Goal: Task Accomplishment & Management: Manage account settings

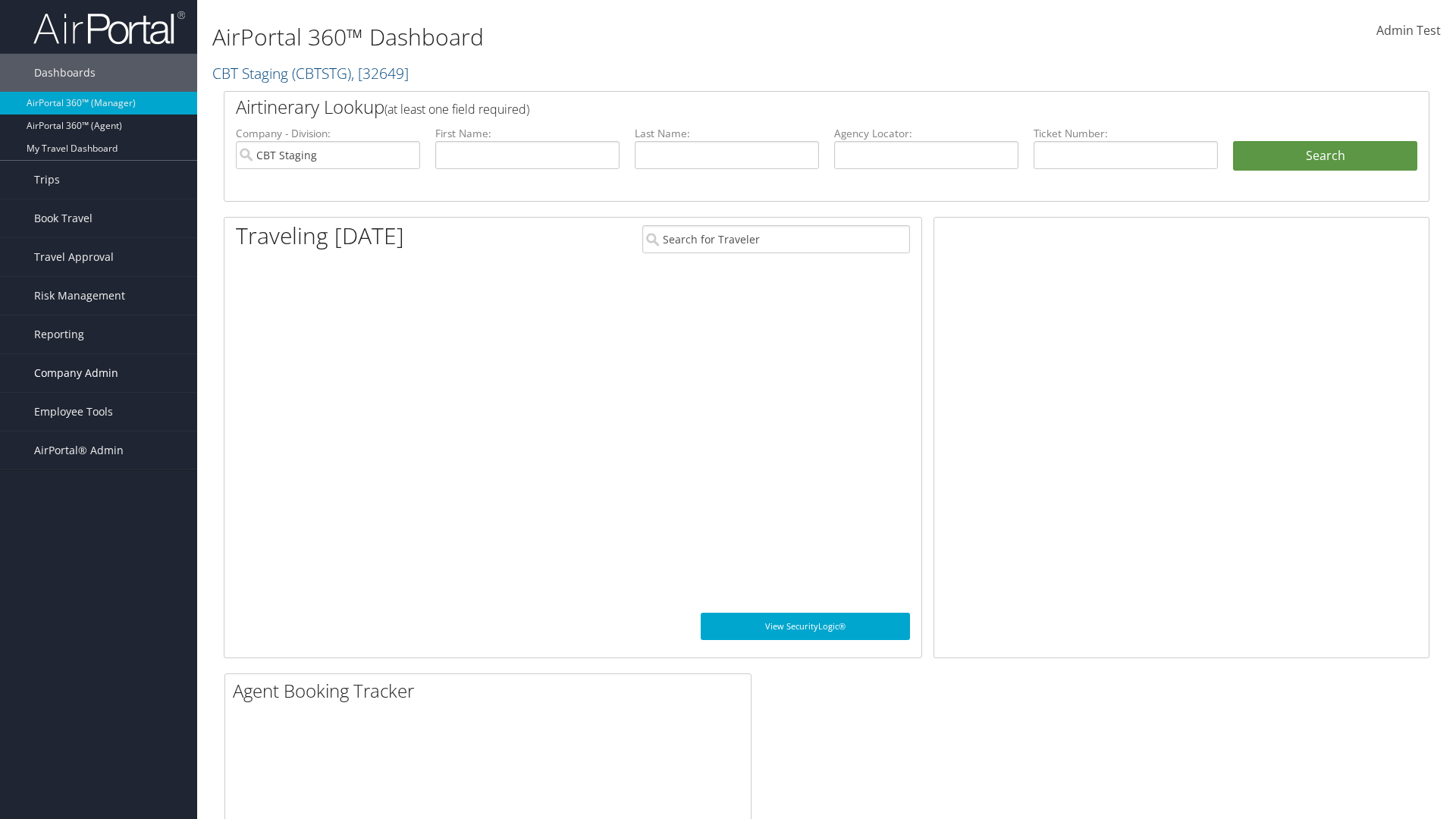
click at [99, 374] on span "Company Admin" at bounding box center [77, 373] width 84 height 38
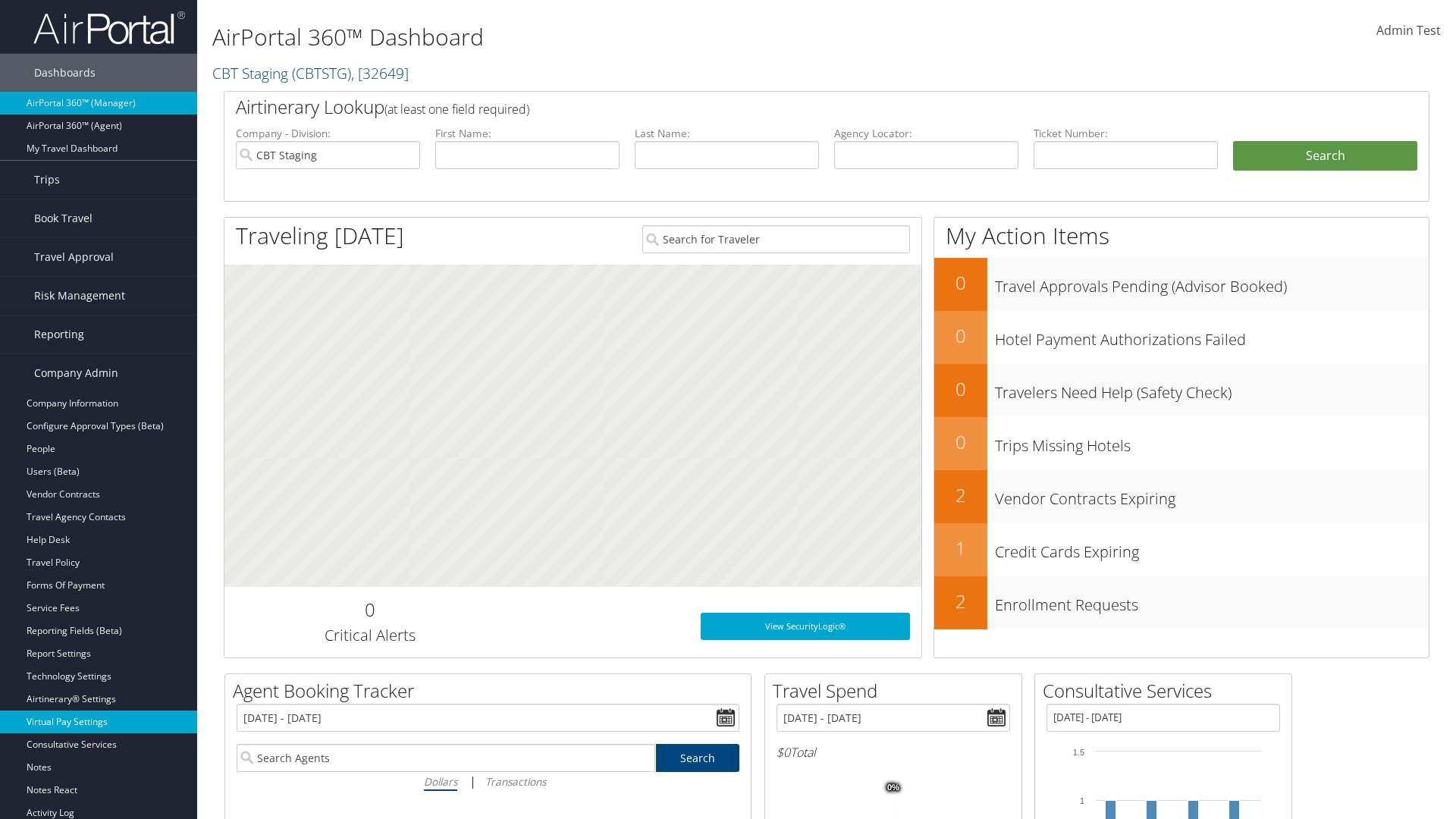
click at [99, 722] on link "Virtual Pay Settings" at bounding box center [98, 722] width 197 height 22
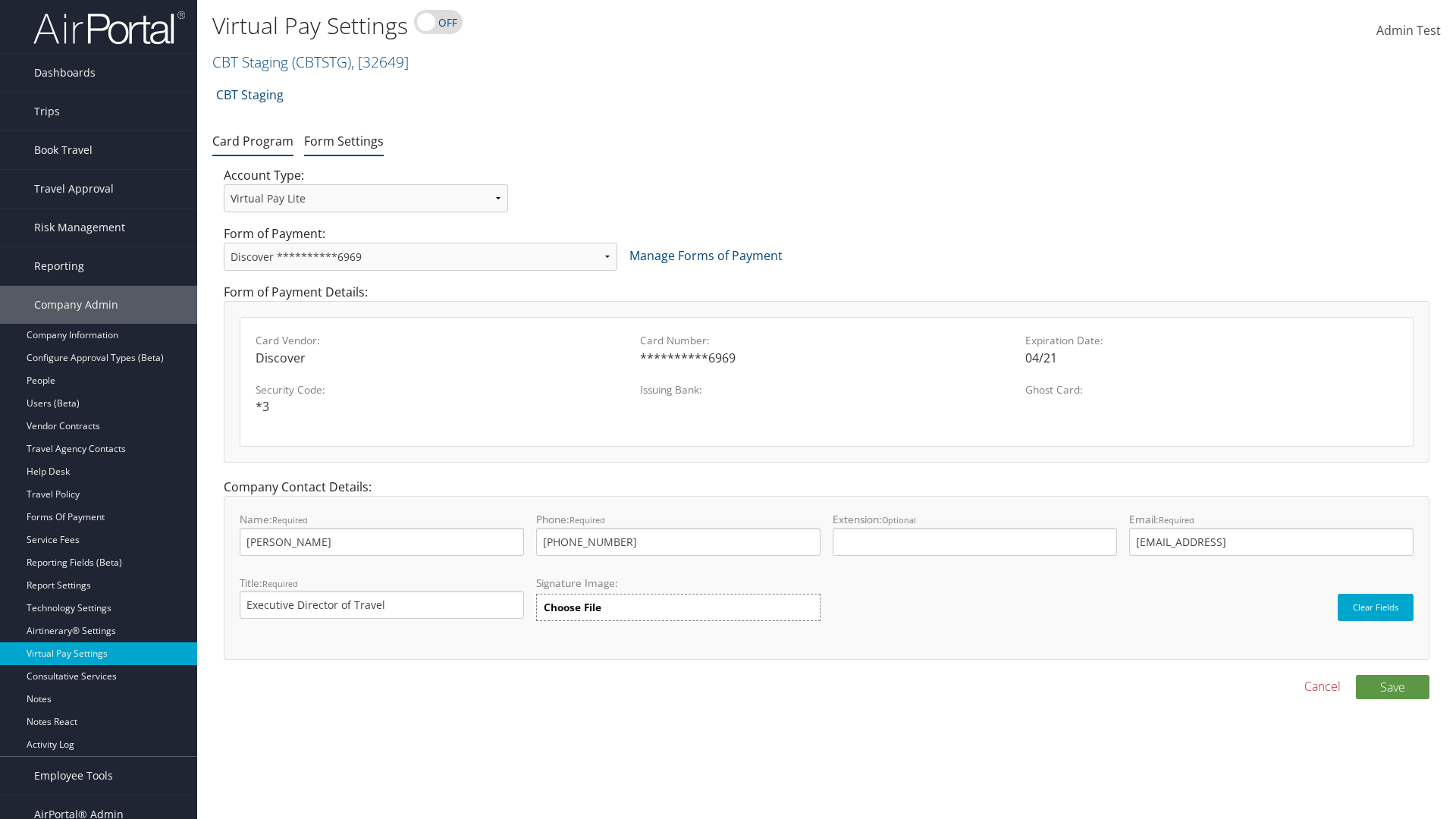
click at [344, 140] on link "Form Settings" at bounding box center [344, 141] width 79 height 17
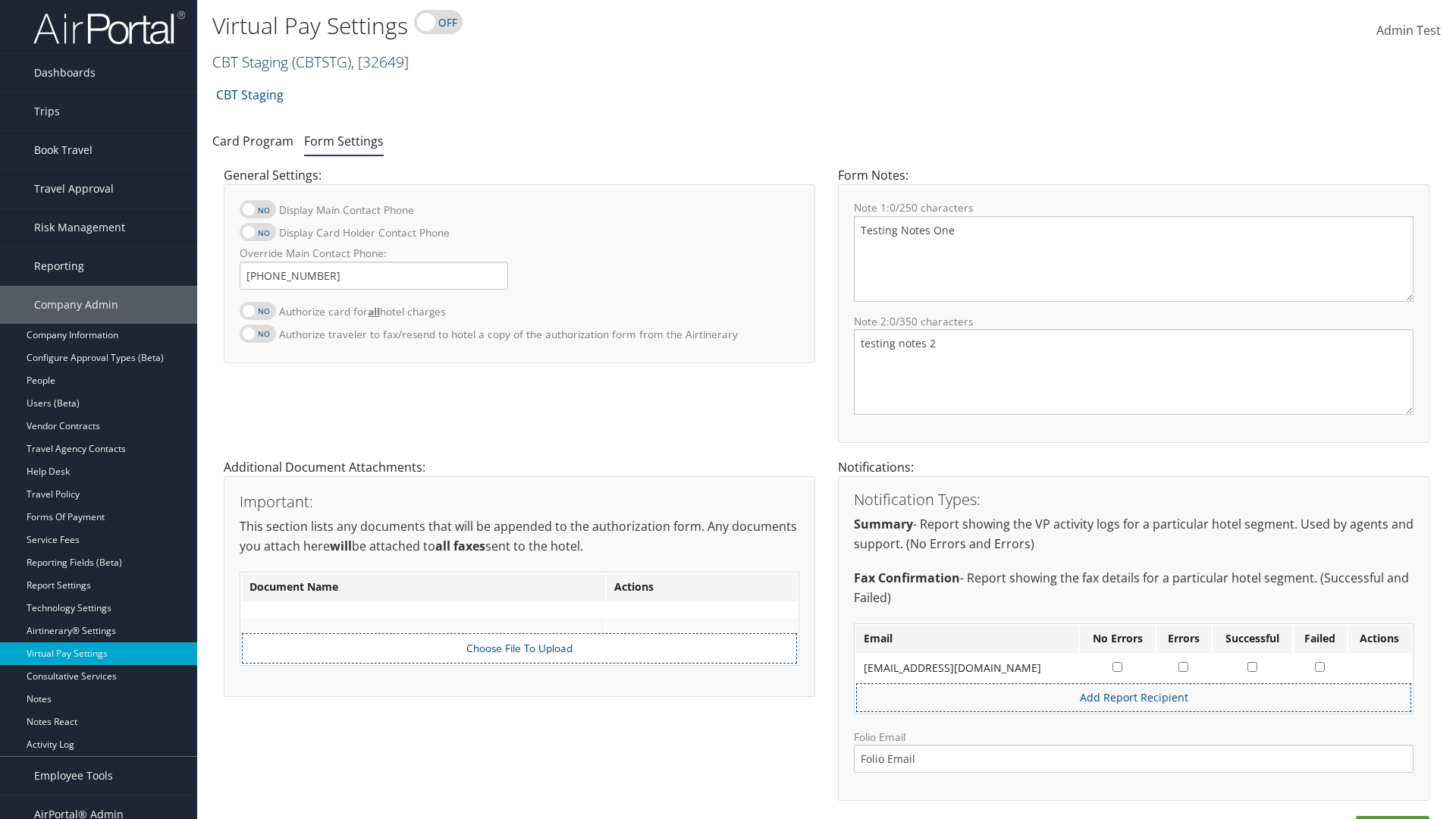
click at [250, 62] on link "CBT Staging ( CBTSTG ) , [ 32649 ]" at bounding box center [310, 62] width 196 height 21
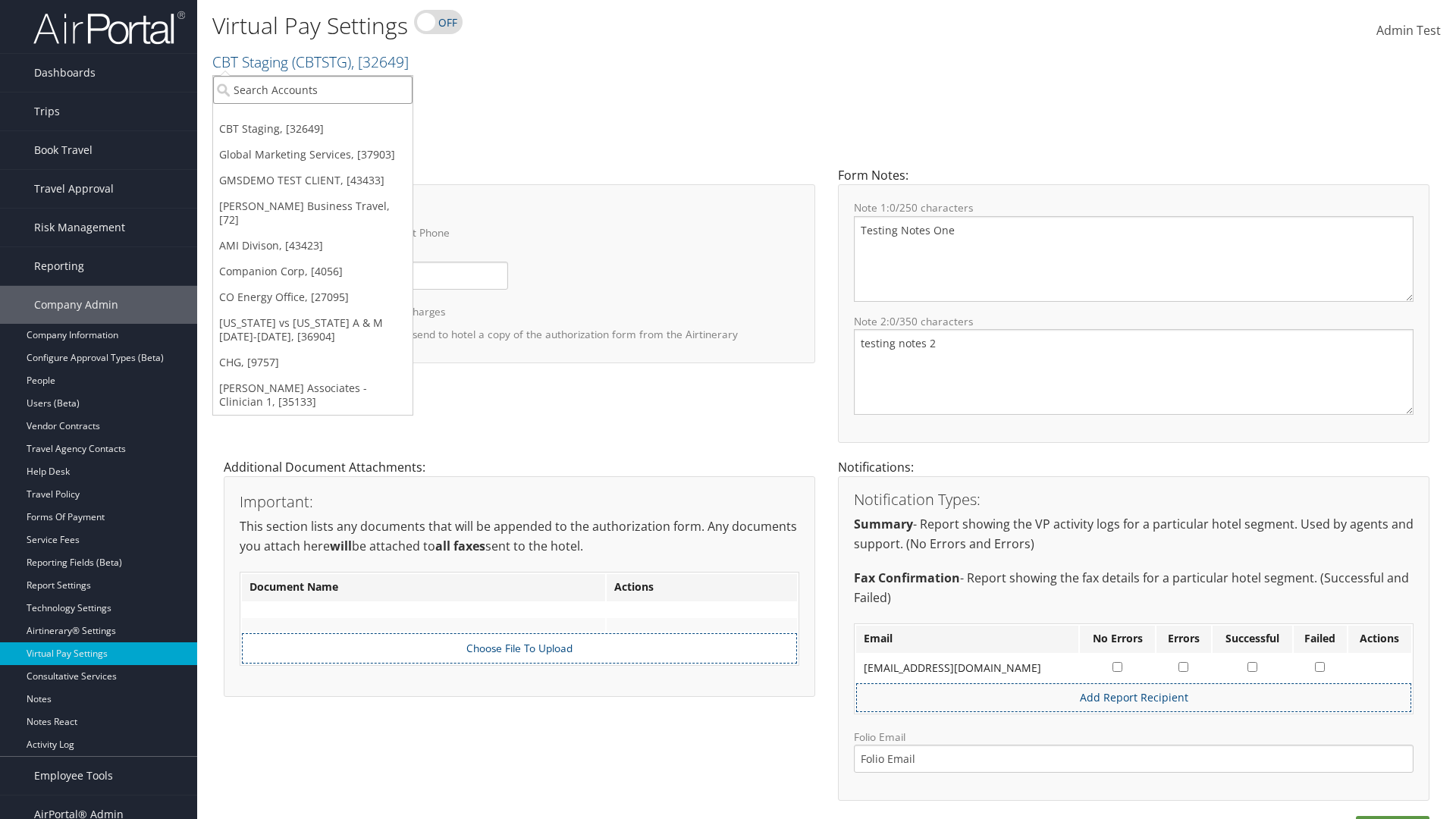
click at [313, 90] on input "search" at bounding box center [313, 90] width 200 height 28
type input "[PERSON_NAME] Business Travel"
click at [333, 118] on div "Christopherson Business Travel (C10001), [72]" at bounding box center [333, 118] width 259 height 14
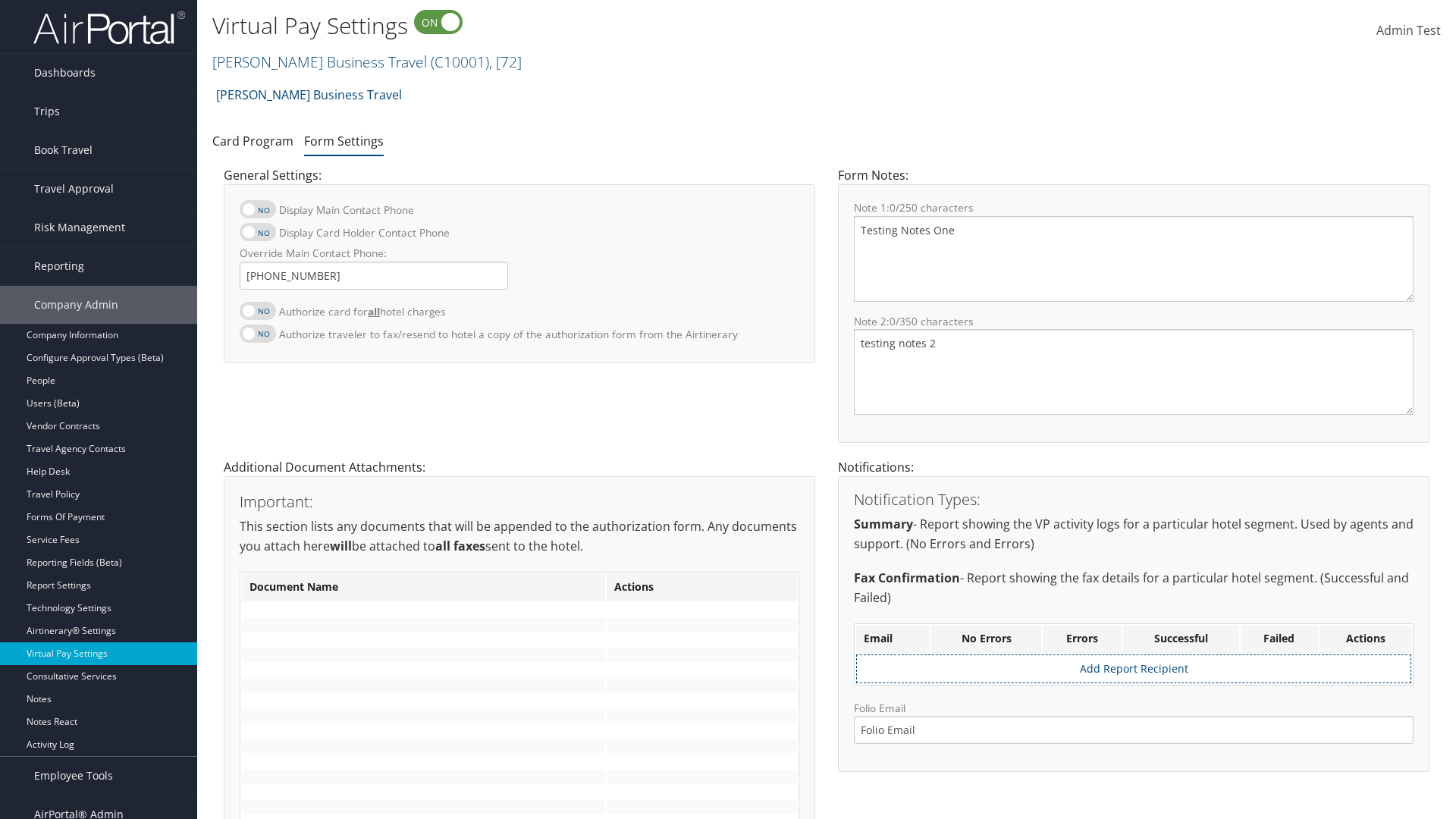
click at [258, 310] on label at bounding box center [258, 310] width 36 height 18
click at [257, 314] on input "Authorize card for all hotel charges" at bounding box center [252, 318] width 10 height 10
checkbox input "true"
click at [258, 233] on label at bounding box center [258, 232] width 36 height 18
click at [257, 235] on input "Display Card Holder Contact Phone" at bounding box center [252, 240] width 10 height 10
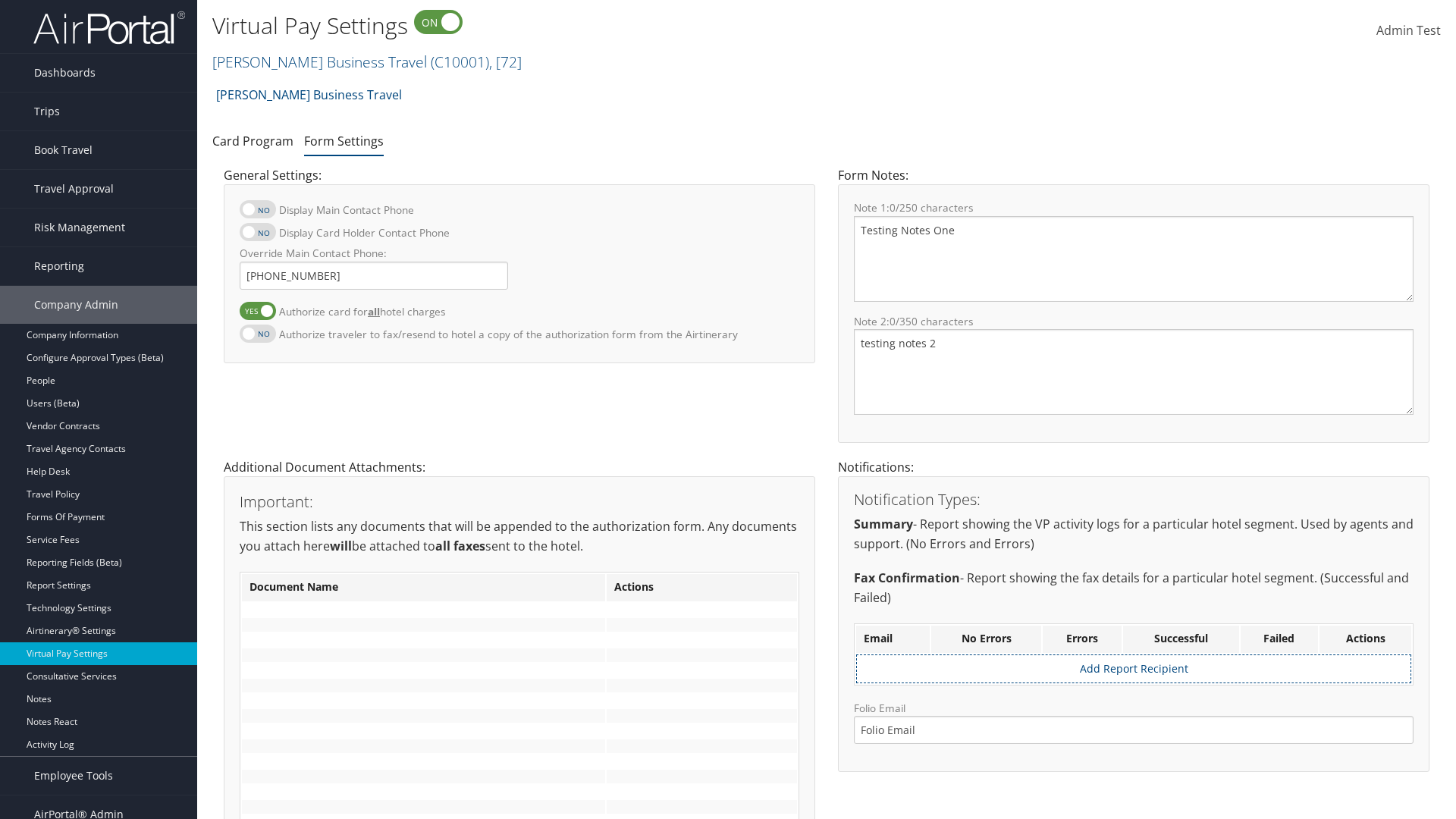
checkbox input "true"
click at [258, 209] on label at bounding box center [258, 208] width 36 height 18
click at [257, 212] on input "Display Main Contact Phone" at bounding box center [252, 217] width 10 height 10
checkbox input "true"
click at [258, 333] on label at bounding box center [258, 333] width 36 height 18
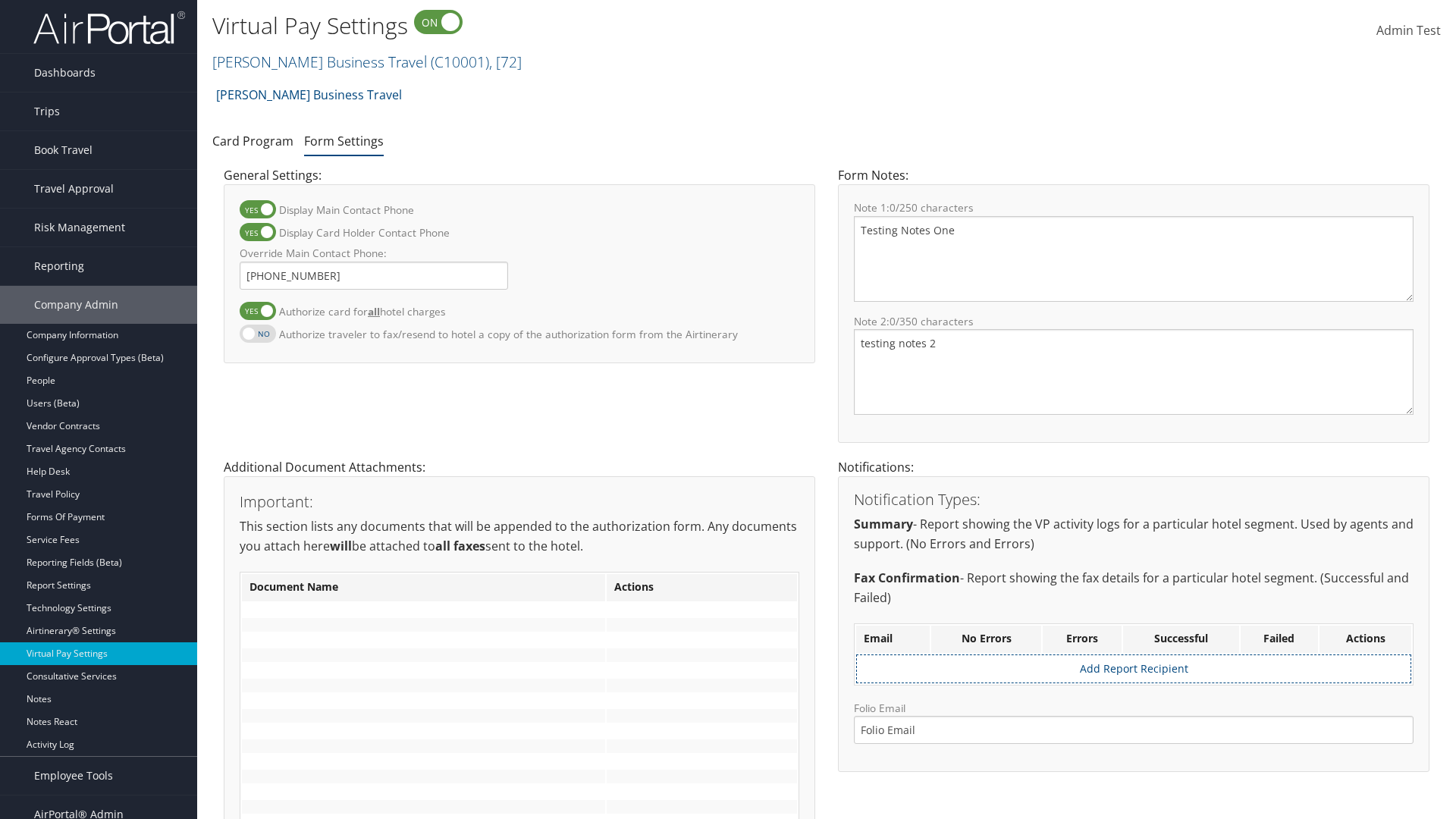
click at [257, 337] on input "Authorize traveler to fax/resend to hotel a copy of the authorization form from…" at bounding box center [252, 342] width 10 height 10
checkbox input "true"
click at [258, 310] on label at bounding box center [258, 310] width 36 height 18
click at [257, 314] on input "Authorize card for all hotel charges" at bounding box center [252, 318] width 10 height 10
checkbox input "false"
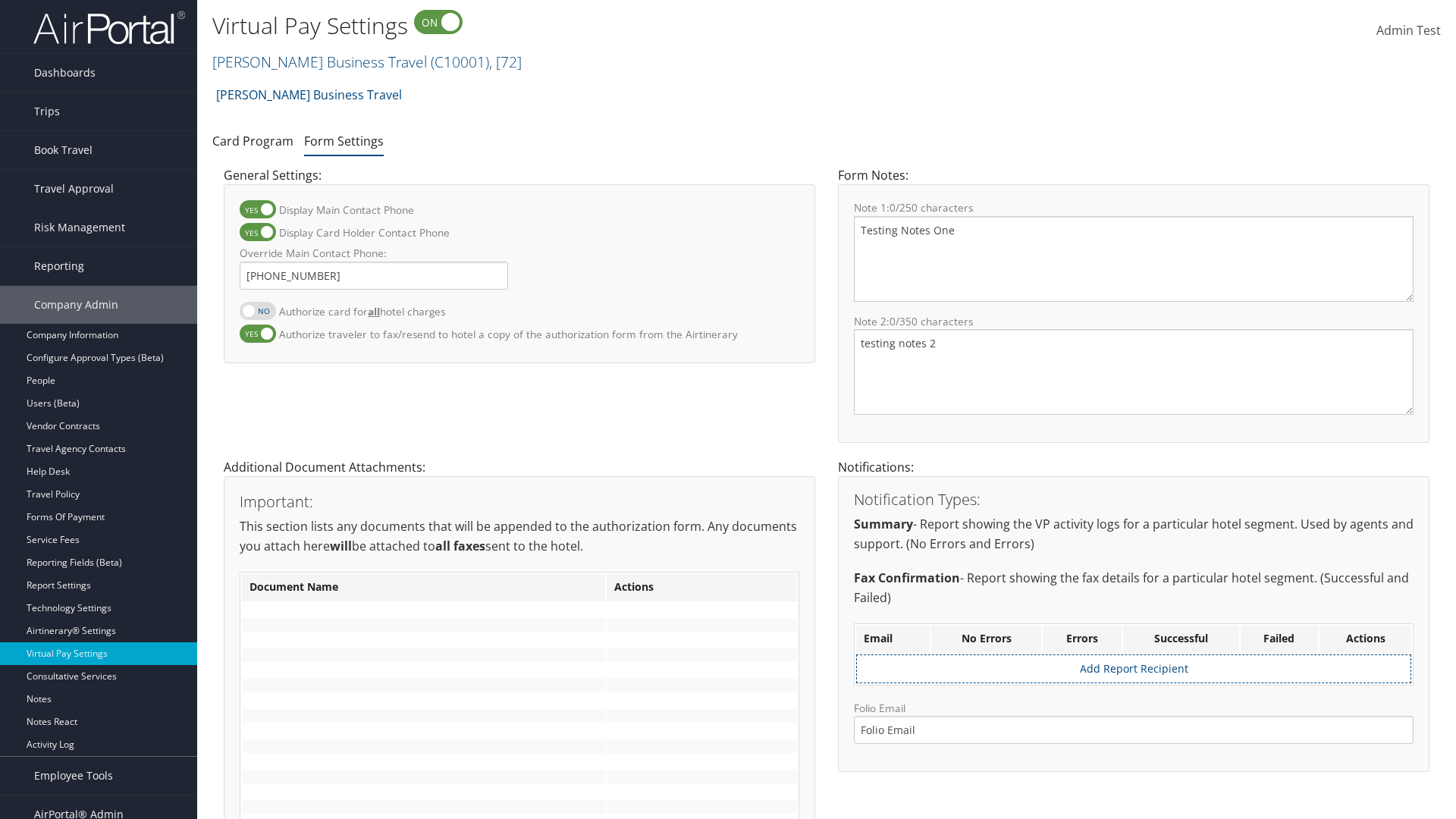
click at [258, 233] on label at bounding box center [258, 232] width 36 height 18
click at [257, 235] on input "Display Card Holder Contact Phone" at bounding box center [252, 240] width 10 height 10
checkbox input "false"
click at [258, 209] on label at bounding box center [258, 208] width 36 height 18
click at [257, 212] on input "Display Main Contact Phone" at bounding box center [252, 217] width 10 height 10
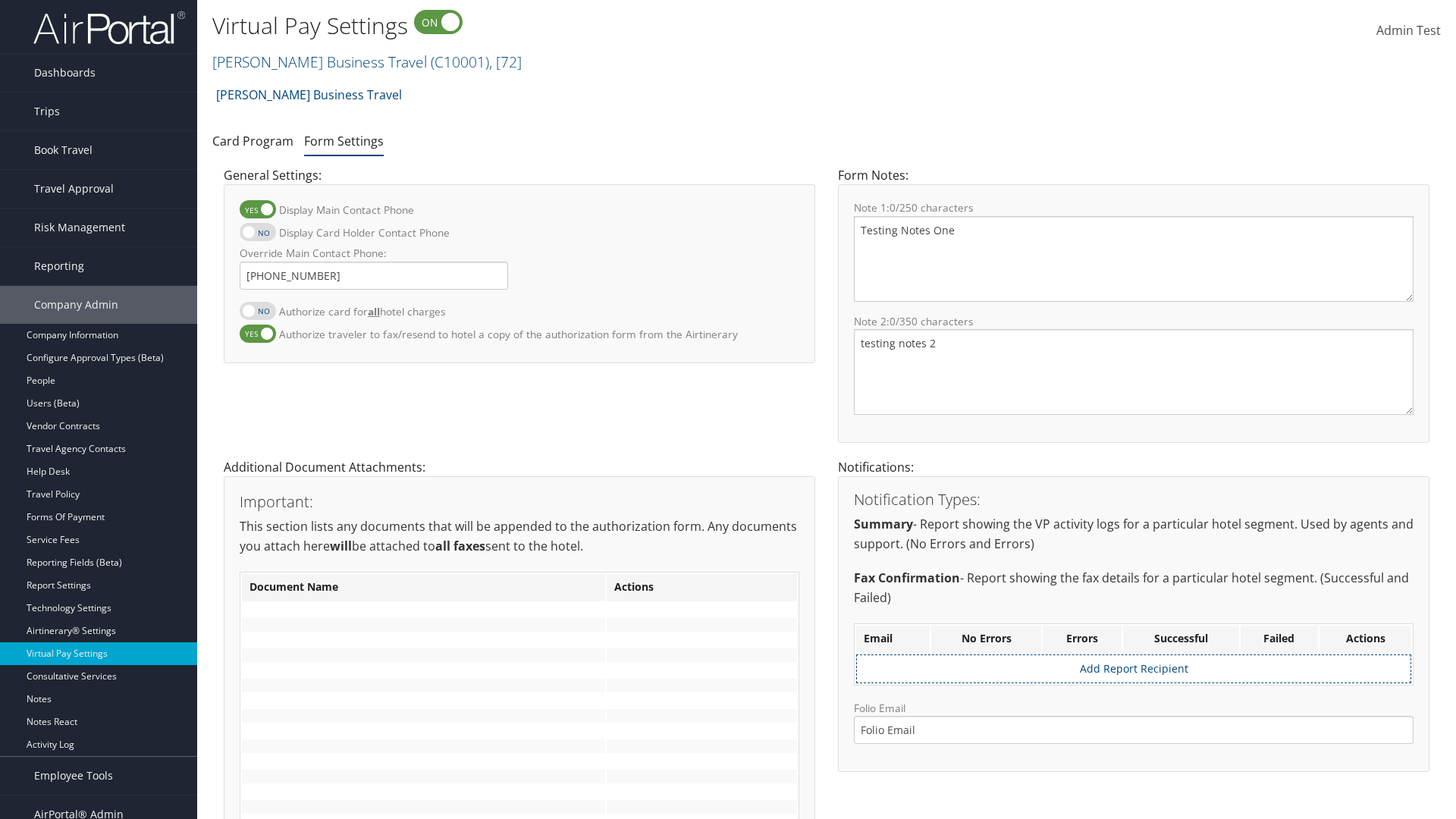
checkbox input "false"
click at [258, 333] on label at bounding box center [258, 333] width 36 height 18
click at [257, 337] on input "Authorize traveler to fax/resend to hotel a copy of the authorization form from…" at bounding box center [252, 342] width 10 height 10
checkbox input "false"
click at [374, 275] on input "Override Main Contact Phone:" at bounding box center [375, 275] width 269 height 28
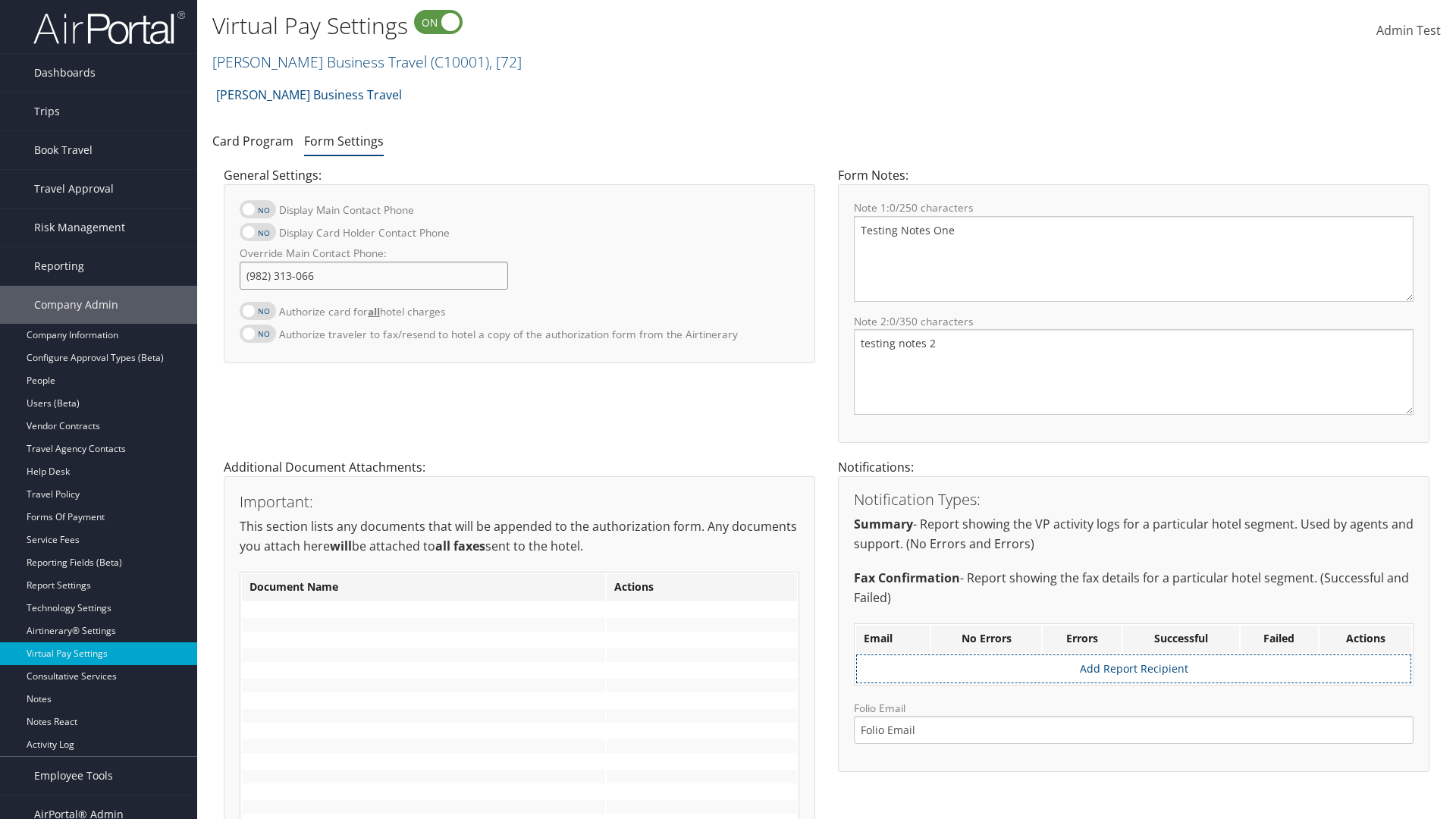
type input "[PHONE_NUMBER]"
click at [1134, 259] on textarea "Testing Notes One" at bounding box center [1134, 259] width 559 height 86
type textarea "Testing Notes One"
click at [1134, 372] on textarea "testing notes 2" at bounding box center [1134, 373] width 559 height 86
type textarea "testing notes 2"
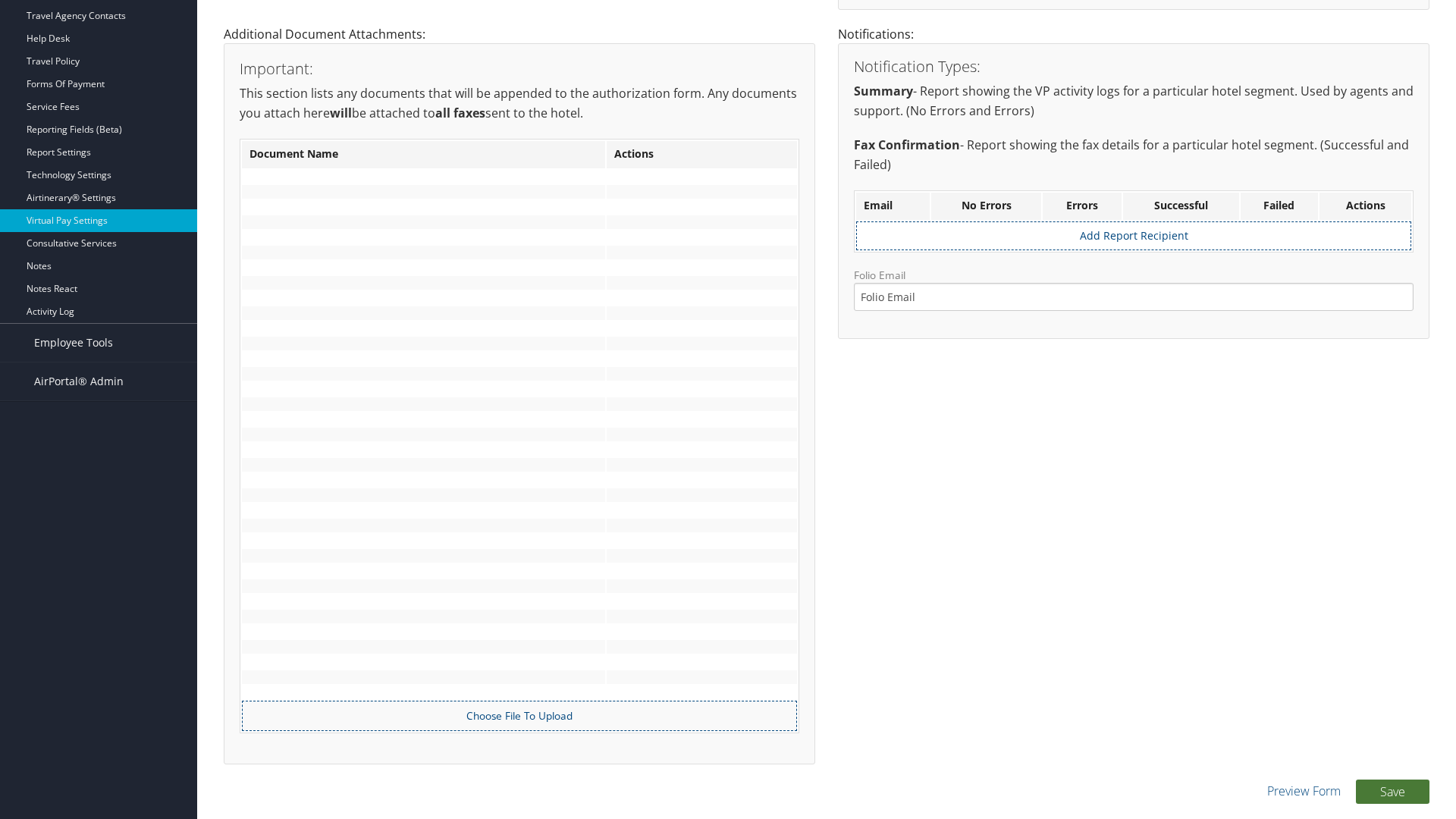
click at [1392, 791] on button "Save" at bounding box center [1392, 792] width 74 height 24
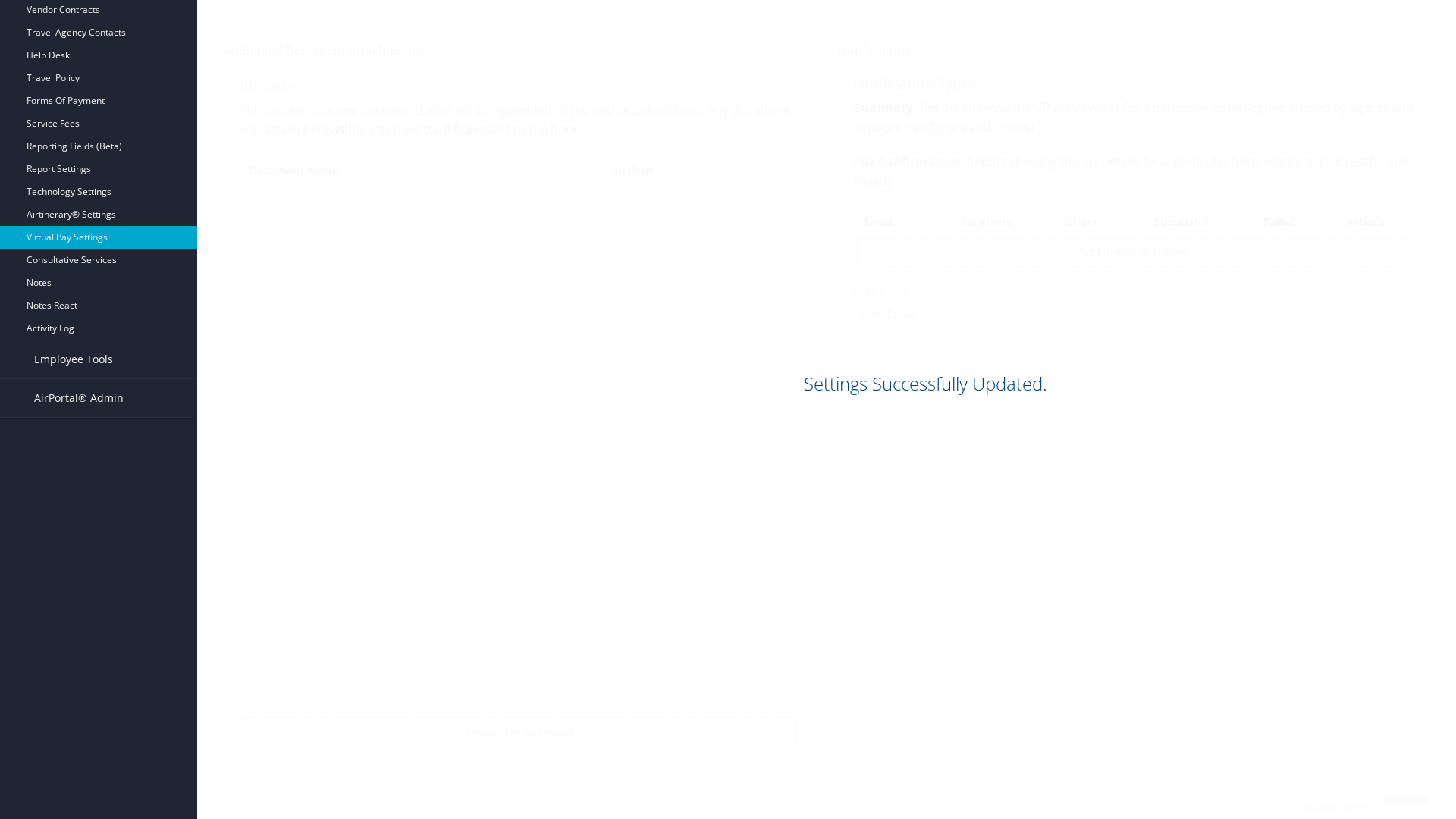
scroll to position [417, 0]
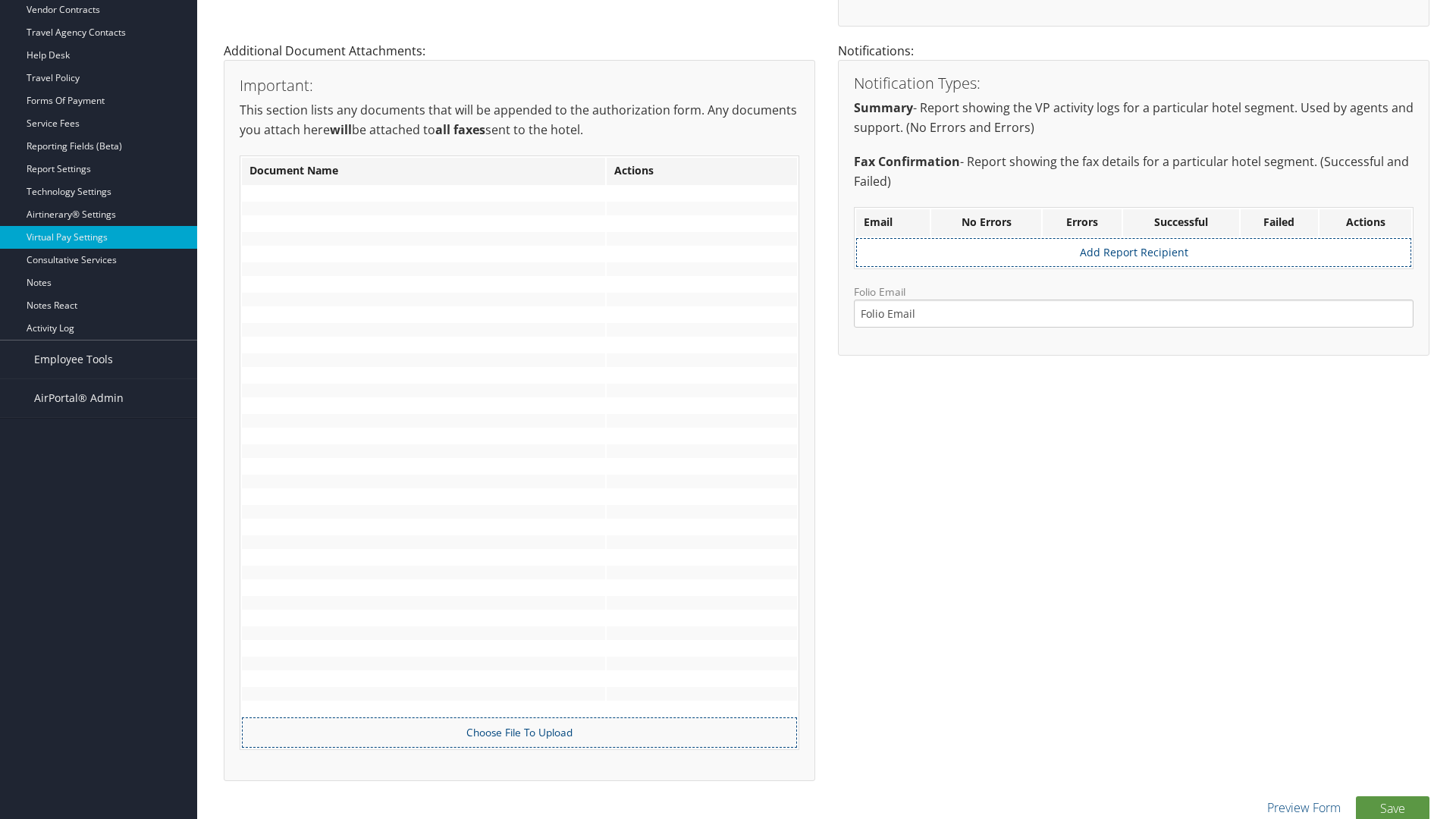
scroll to position [417, 0]
